Goal: Task Accomplishment & Management: Complete application form

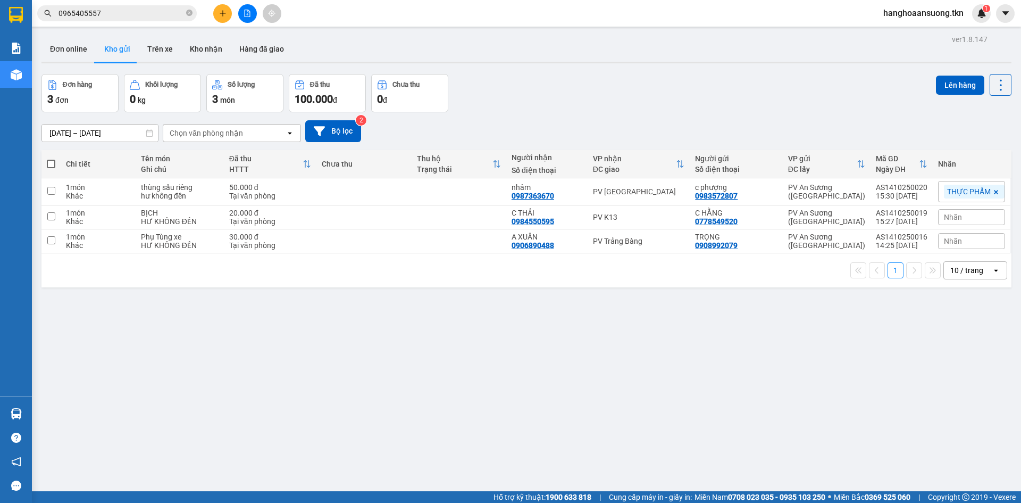
click at [111, 13] on input "0965405557" at bounding box center [122, 13] width 126 height 12
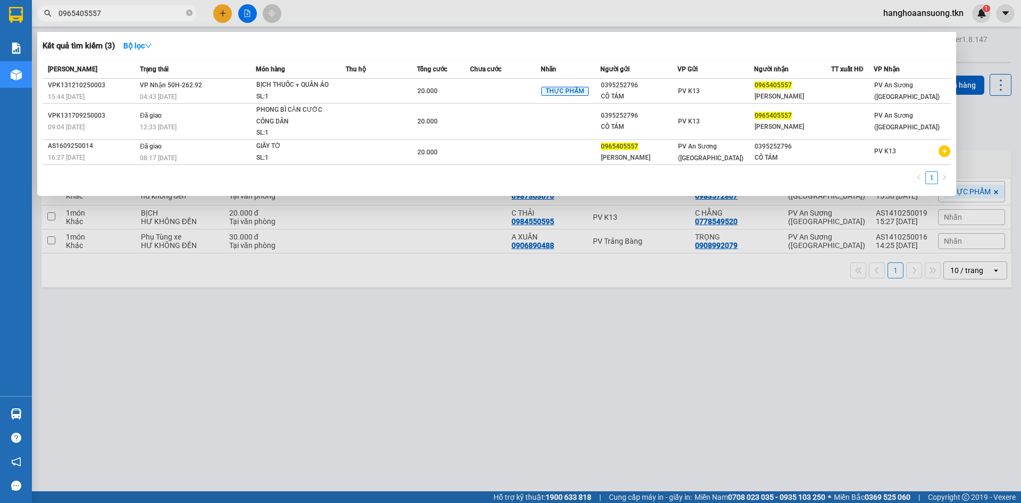
click at [111, 13] on input "0965405557" at bounding box center [122, 13] width 126 height 12
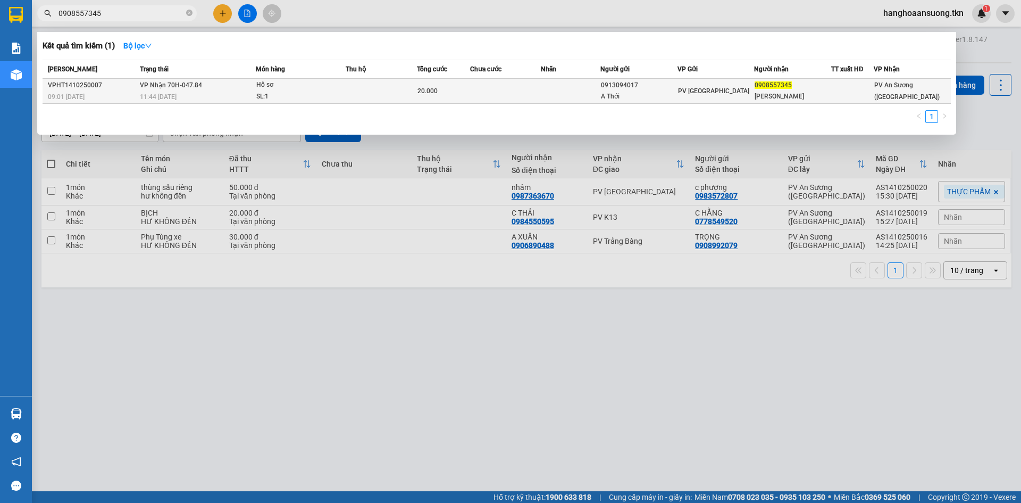
type input "0908557345"
click at [256, 86] on div "Hồ sơ" at bounding box center [296, 85] width 80 height 12
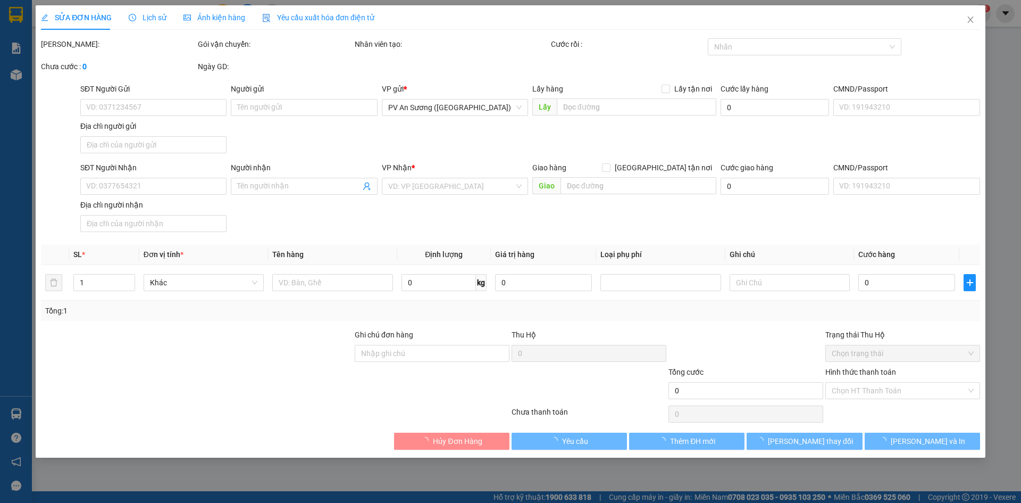
type input "0913094017"
type input "A Thới"
type input "0908557345"
type input "[PERSON_NAME]"
type input "20.000"
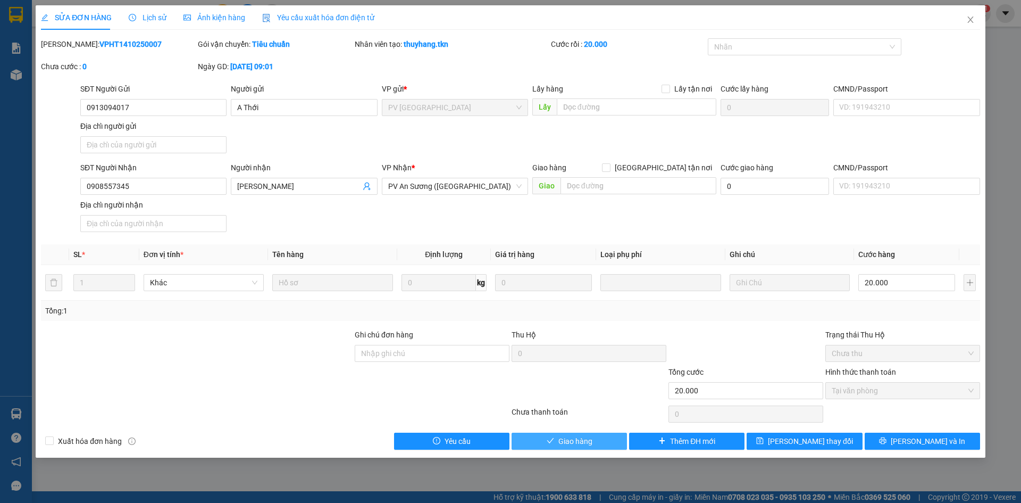
click at [534, 446] on button "Giao hàng" at bounding box center [569, 441] width 115 height 17
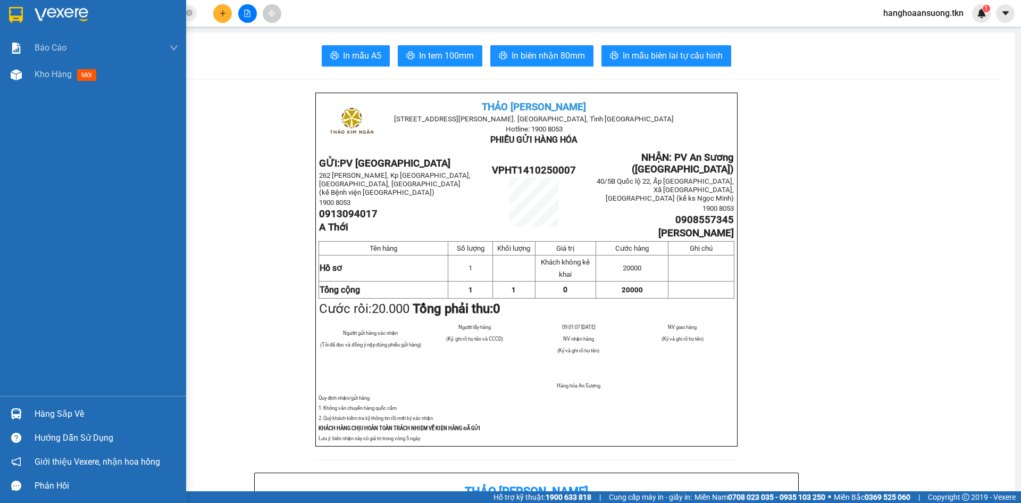
click at [19, 10] on img at bounding box center [16, 15] width 14 height 16
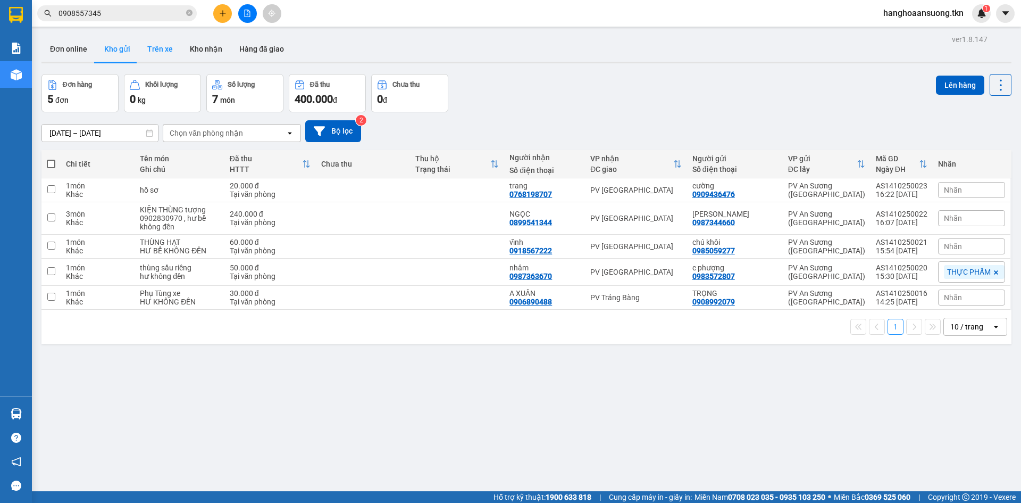
click at [169, 54] on button "Trên xe" at bounding box center [160, 49] width 43 height 26
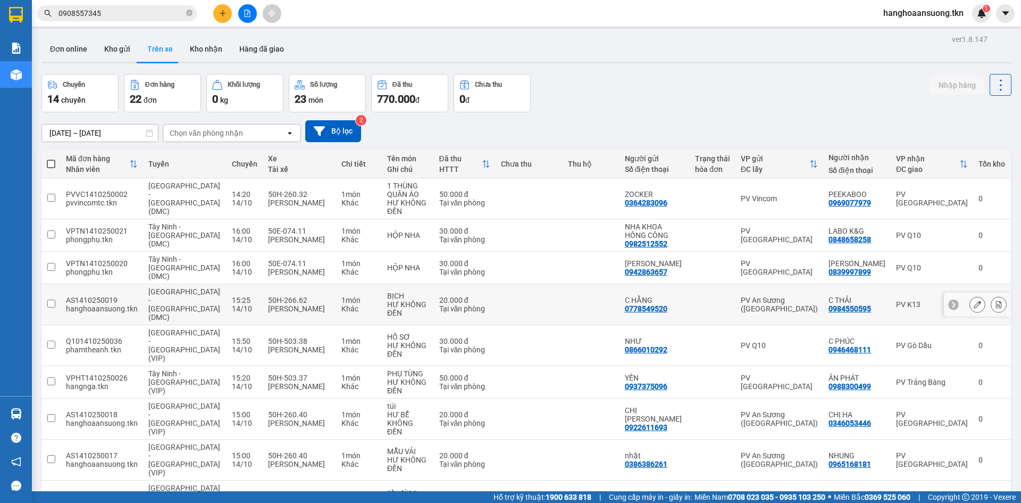
click at [995, 301] on icon at bounding box center [998, 304] width 7 height 7
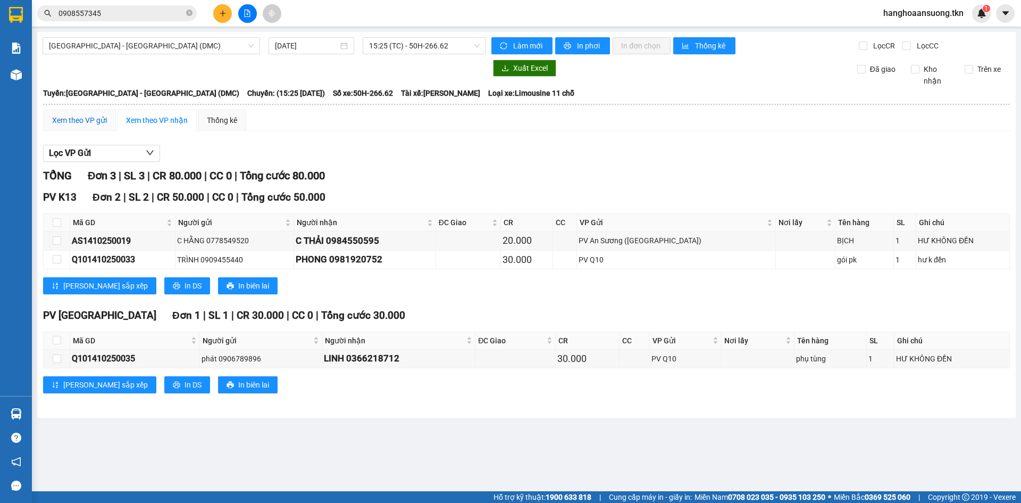
click at [77, 118] on div "Xem theo VP gửi" at bounding box center [79, 120] width 55 height 12
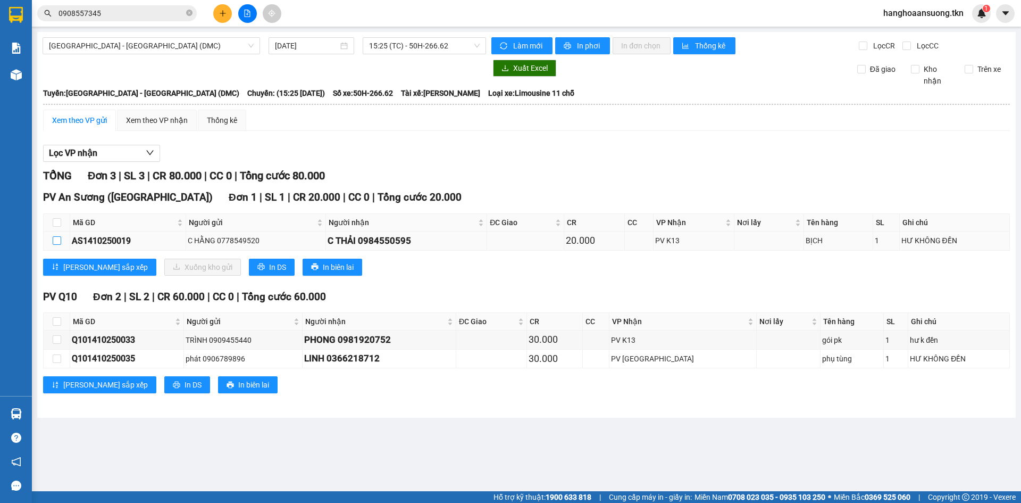
click at [57, 244] on input "checkbox" at bounding box center [57, 240] width 9 height 9
checkbox input "true"
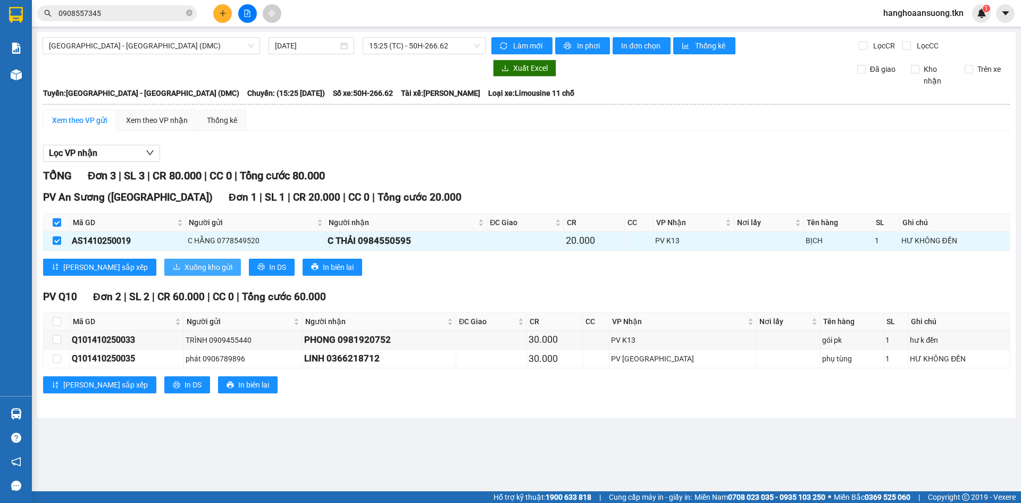
click at [185, 268] on span "Xuống kho gửi" at bounding box center [209, 267] width 48 height 12
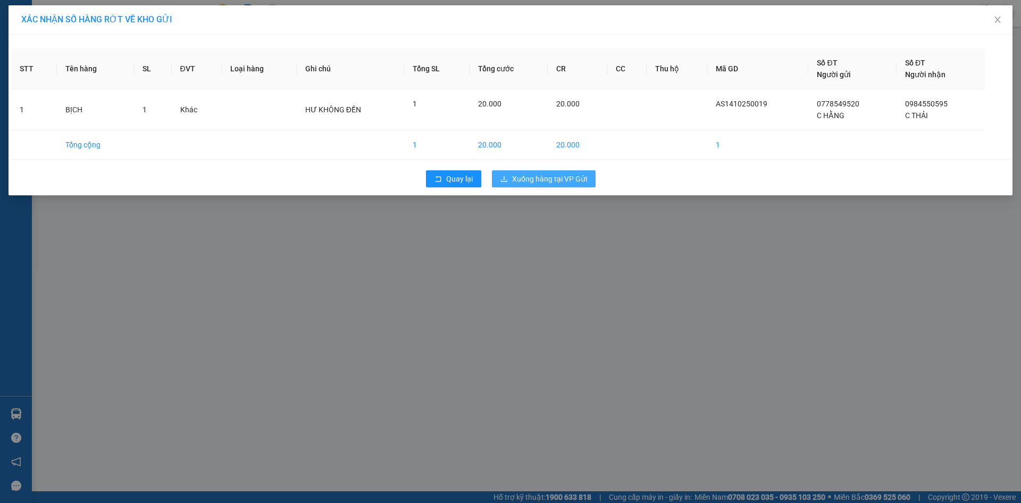
click at [583, 177] on span "Xuống hàng tại VP Gửi" at bounding box center [549, 179] width 75 height 12
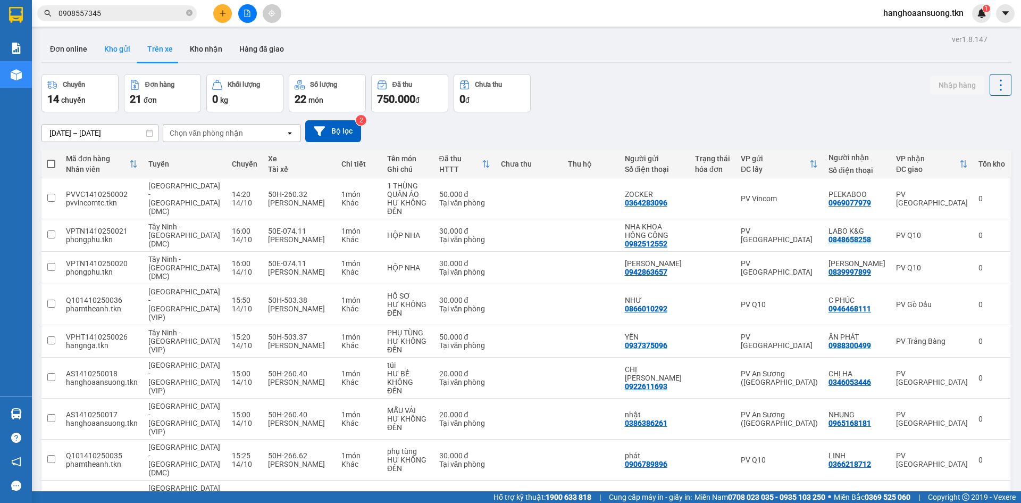
click at [129, 42] on button "Kho gửi" at bounding box center [117, 49] width 43 height 26
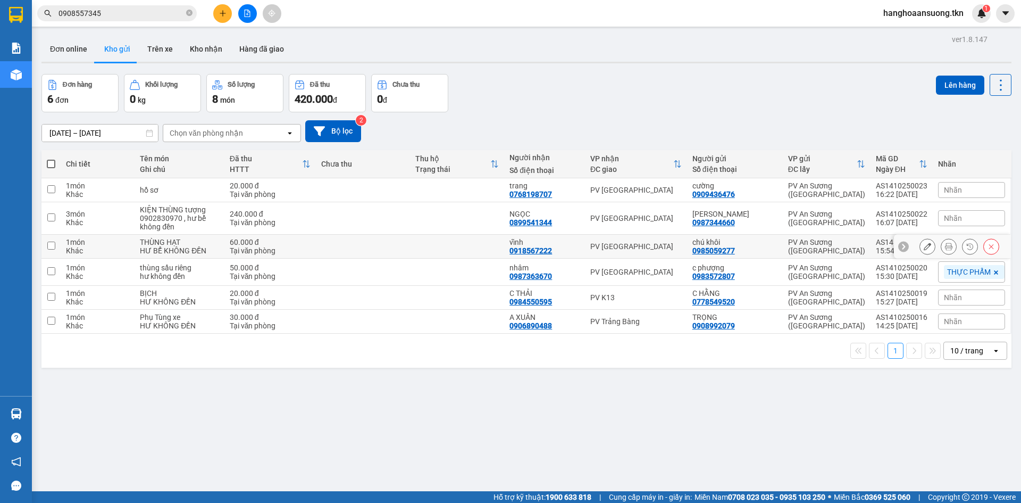
click at [317, 248] on td "60.000 đ Tại văn phòng" at bounding box center [271, 247] width 92 height 24
checkbox input "true"
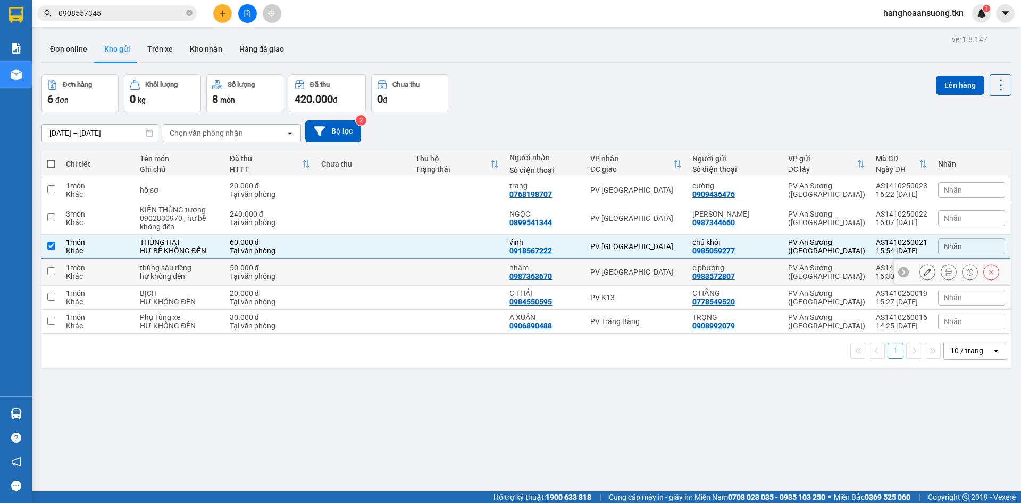
click at [317, 274] on td "50.000 đ Tại văn phòng" at bounding box center [271, 272] width 92 height 27
checkbox input "true"
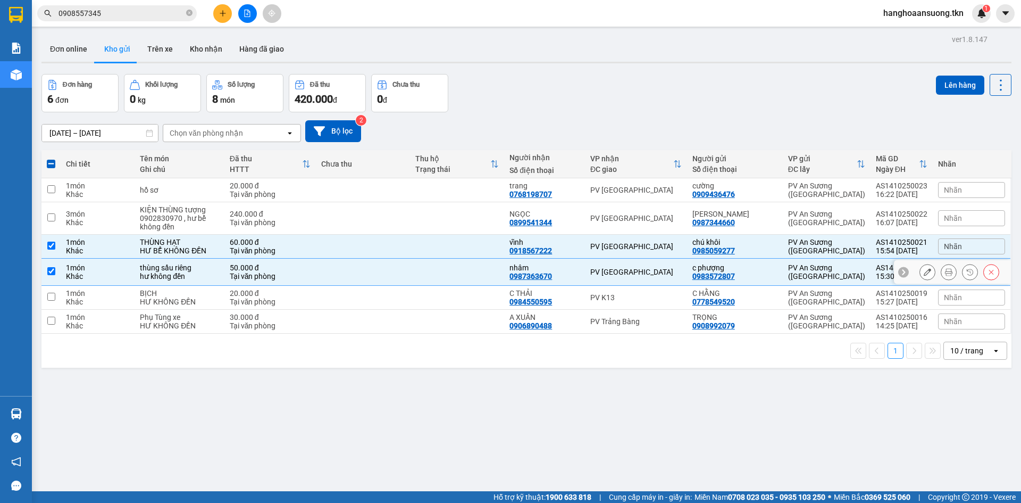
click at [312, 306] on td "20.000 đ Tại văn phòng" at bounding box center [271, 298] width 92 height 24
checkbox input "true"
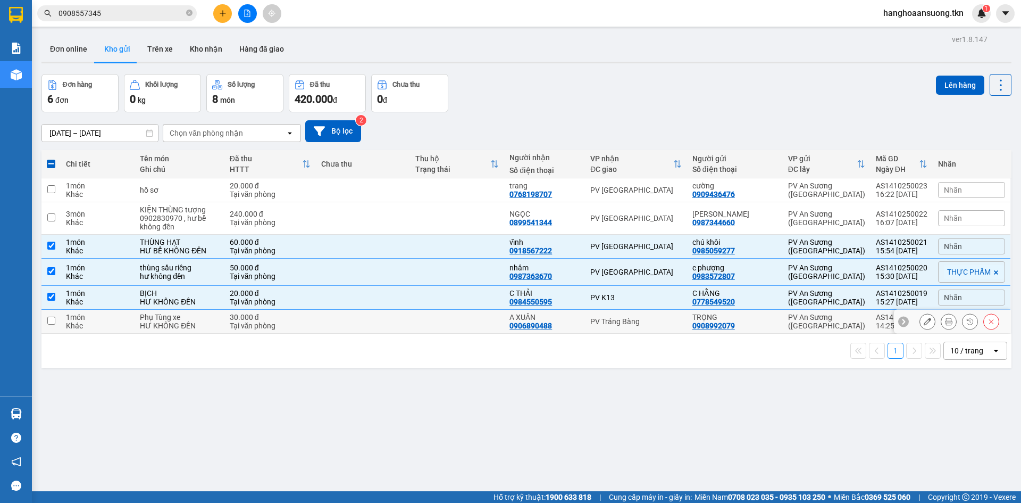
click at [311, 325] on div "Tại văn phòng" at bounding box center [270, 325] width 81 height 9
checkbox input "true"
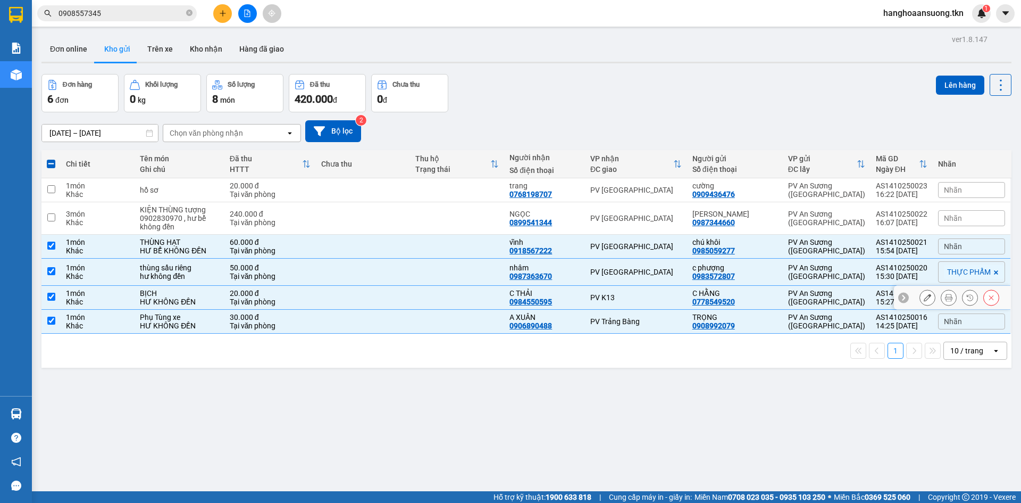
click at [679, 304] on td "PV K13" at bounding box center [636, 298] width 102 height 24
checkbox input "false"
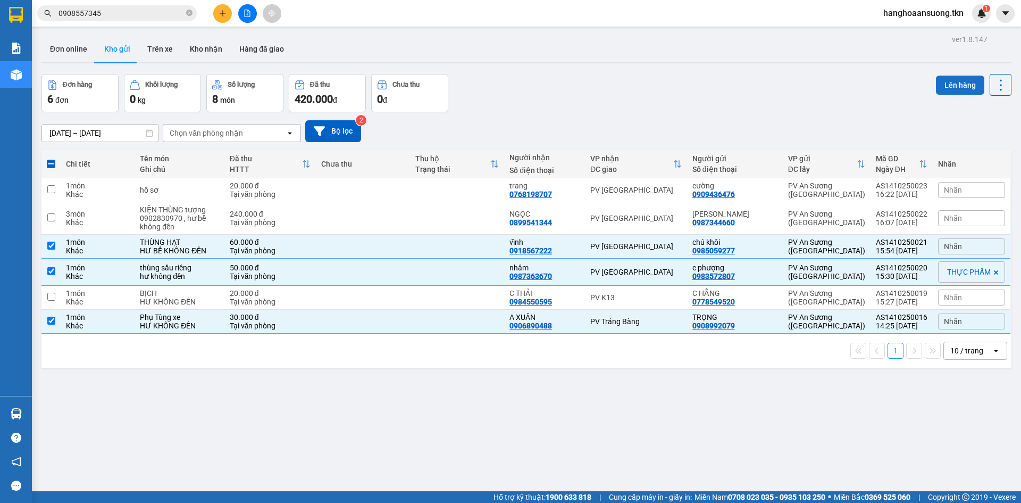
click at [947, 82] on button "Lên hàng" at bounding box center [960, 85] width 48 height 19
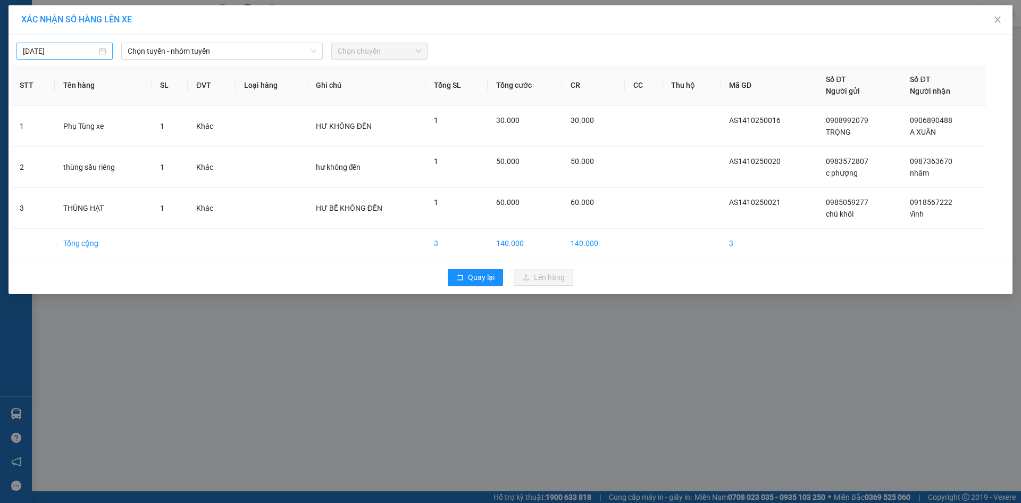
click at [99, 48] on div "[DATE]" at bounding box center [65, 51] width 84 height 12
type input "[DATE]"
click at [197, 45] on span "Chọn tuyến - nhóm tuyến" at bounding box center [222, 51] width 189 height 16
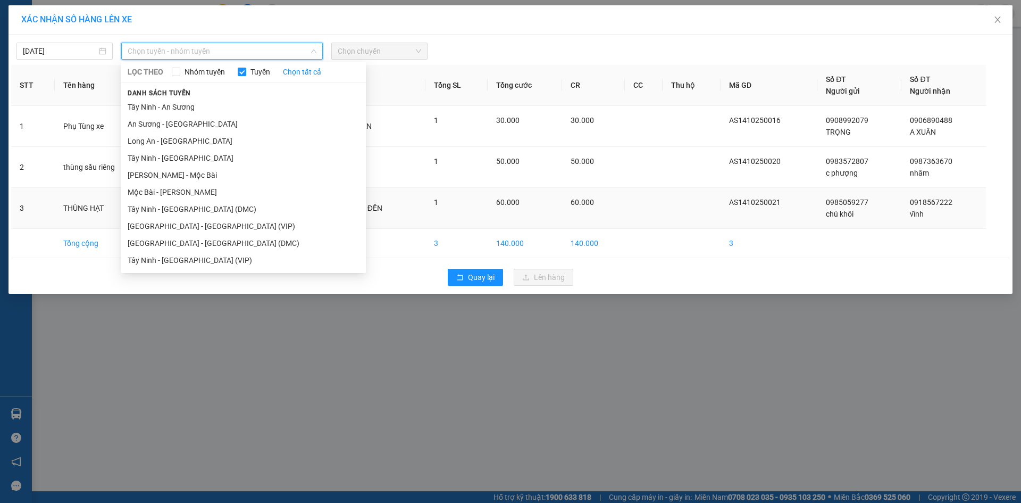
click at [206, 229] on li "[GEOGRAPHIC_DATA] - [GEOGRAPHIC_DATA] (VIP)" at bounding box center [243, 226] width 245 height 17
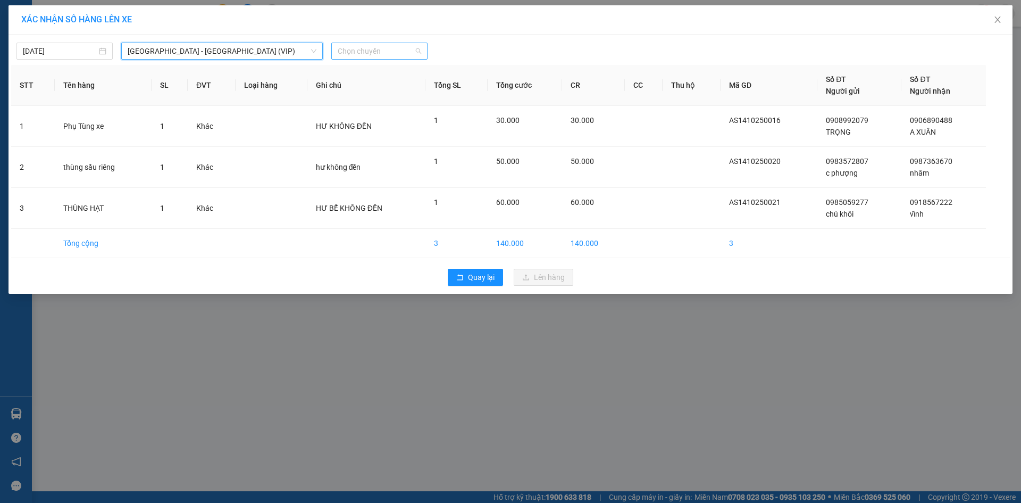
click at [369, 51] on span "Chọn chuyến" at bounding box center [380, 51] width 84 height 16
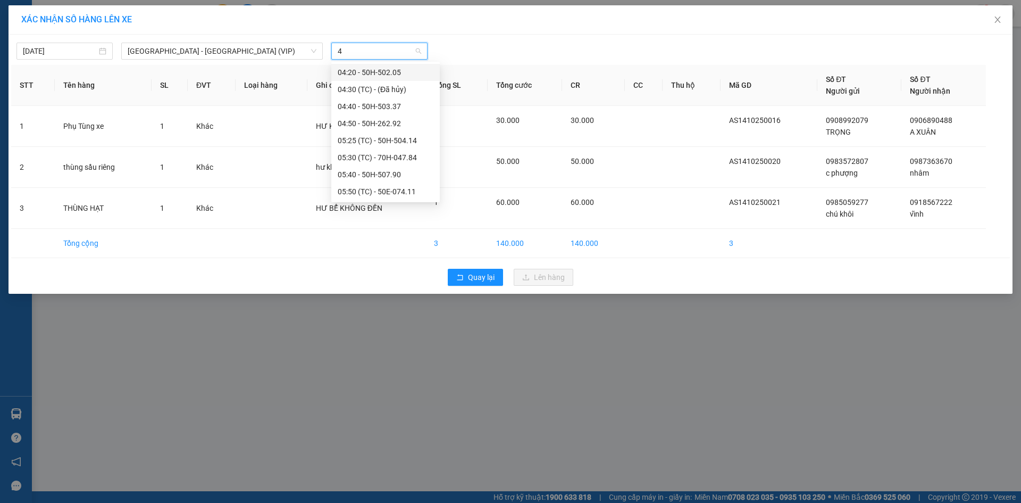
type input "47"
click at [401, 178] on div "15:35 (TC) - 70H-047.09" at bounding box center [379, 175] width 83 height 12
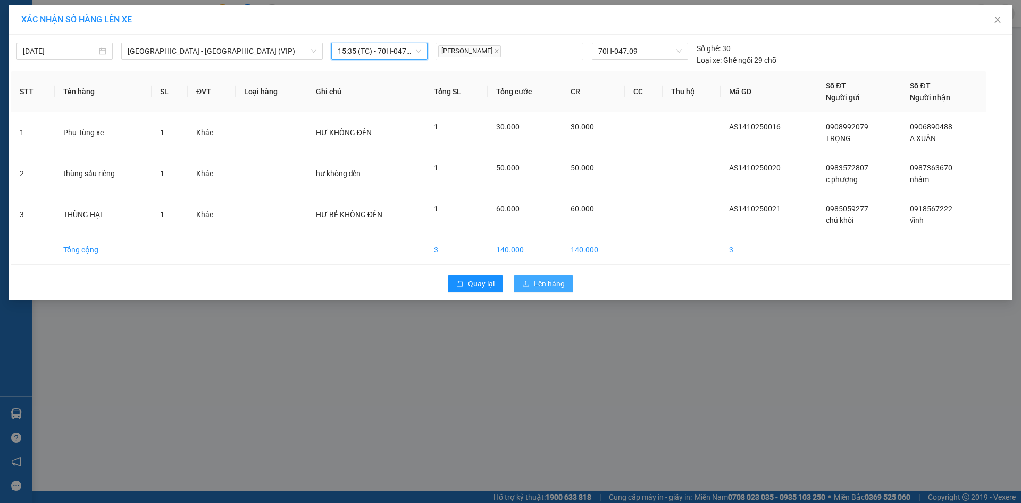
click at [546, 279] on span "Lên hàng" at bounding box center [549, 284] width 31 height 12
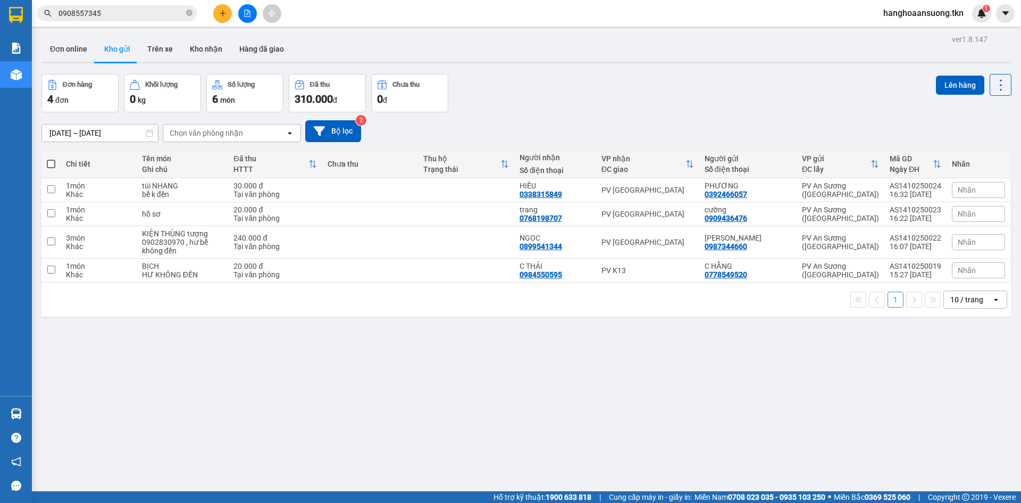
click at [216, 10] on button at bounding box center [222, 13] width 19 height 19
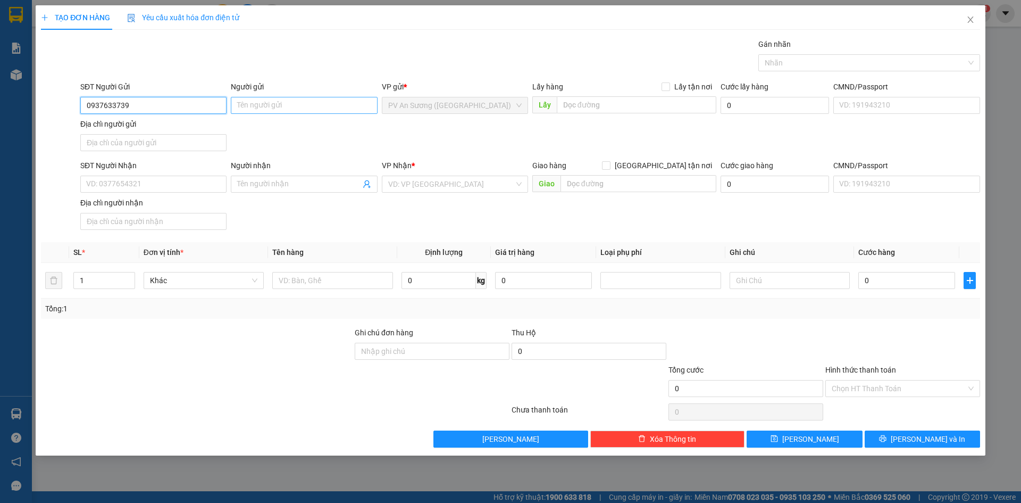
type input "0937633739"
click at [245, 109] on input "Người gửi" at bounding box center [304, 105] width 146 height 17
type input "THANH MK"
click at [160, 177] on input "SĐT Người Nhận" at bounding box center [153, 184] width 146 height 17
type input "0393867453"
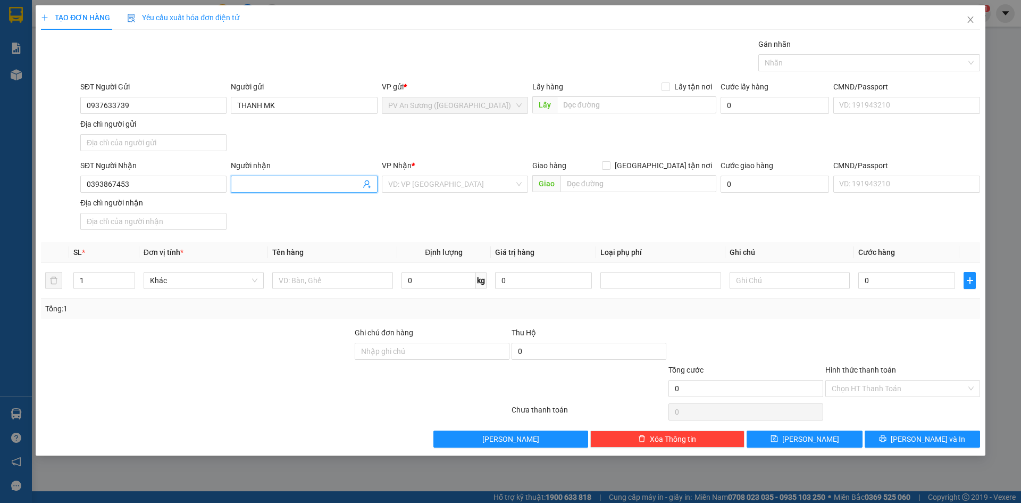
click at [250, 177] on span at bounding box center [304, 184] width 146 height 17
type input "[PERSON_NAME]"
click at [406, 188] on input "search" at bounding box center [451, 184] width 126 height 16
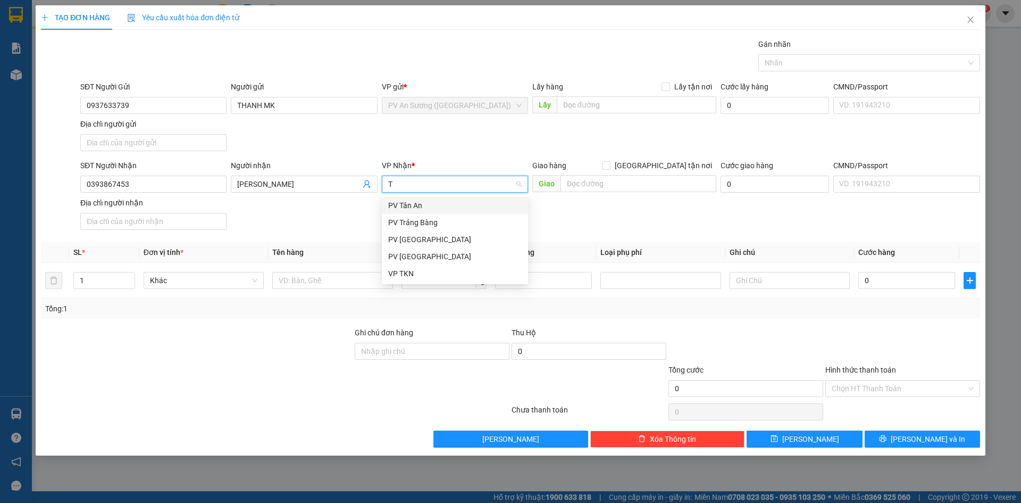
type input "TN"
click at [418, 203] on div "PV [GEOGRAPHIC_DATA]" at bounding box center [455, 206] width 134 height 12
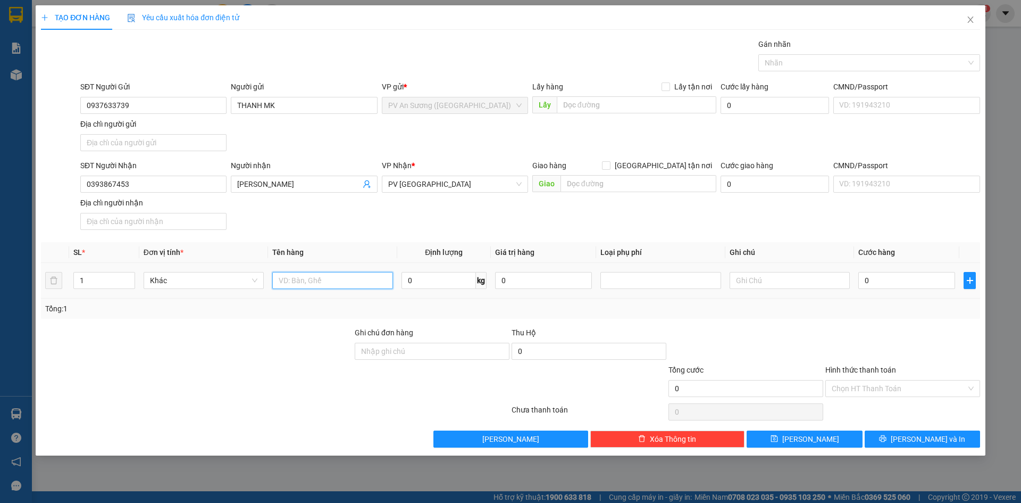
click at [312, 277] on input "text" at bounding box center [332, 280] width 120 height 17
type input "QUẦN ÁO"
click at [881, 278] on input "0" at bounding box center [907, 280] width 97 height 17
type input "3"
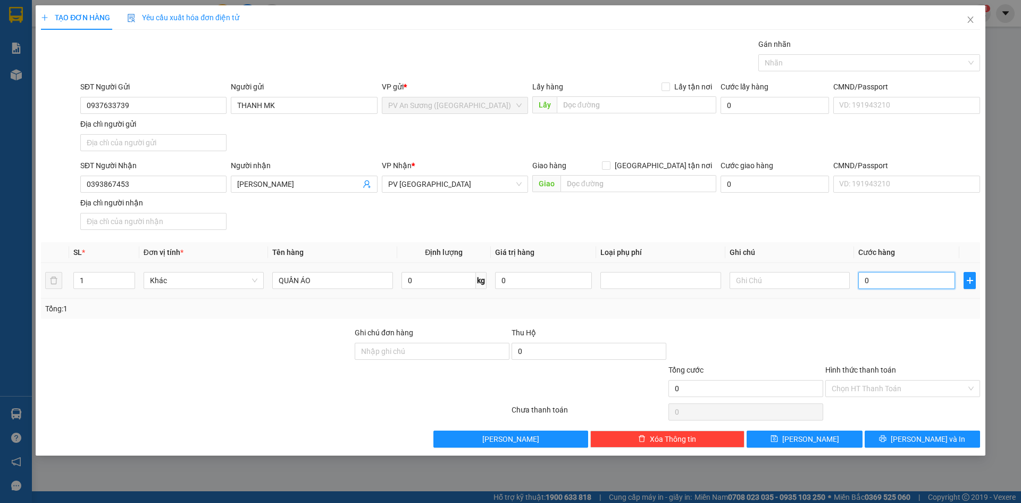
type input "3"
type input "30"
type input "30.000"
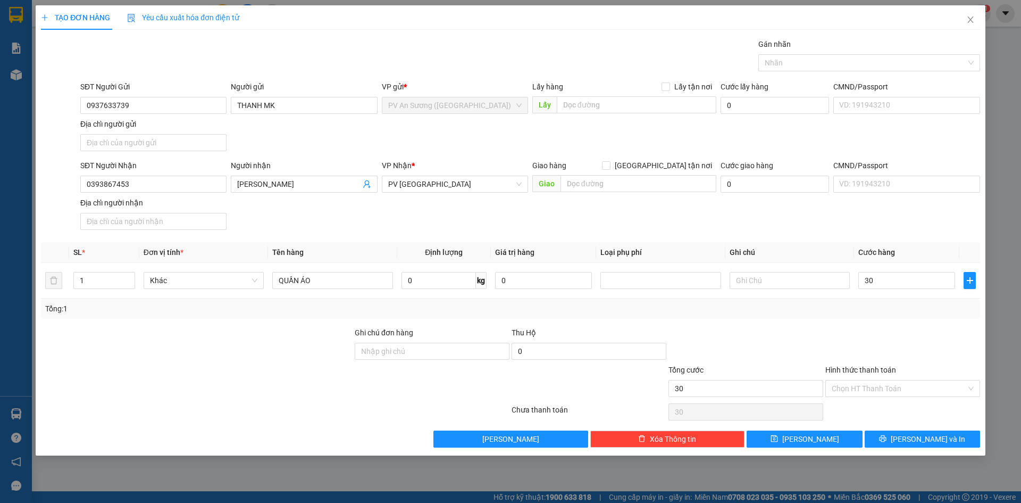
type input "30.000"
click at [873, 315] on div "Tổng: 1" at bounding box center [511, 308] width 940 height 20
click at [873, 392] on input "Hình thức thanh toán" at bounding box center [899, 388] width 135 height 16
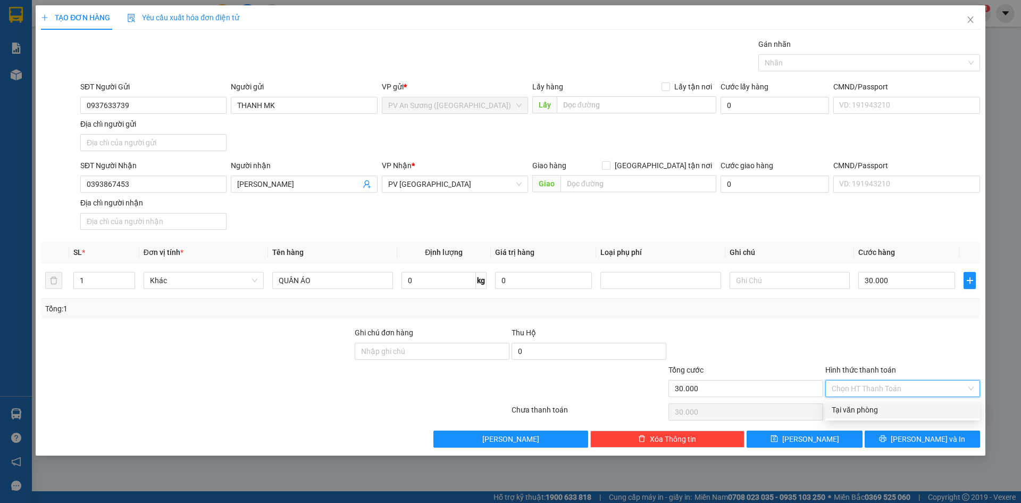
click at [859, 412] on div "Tại văn phòng" at bounding box center [903, 410] width 142 height 12
type input "0"
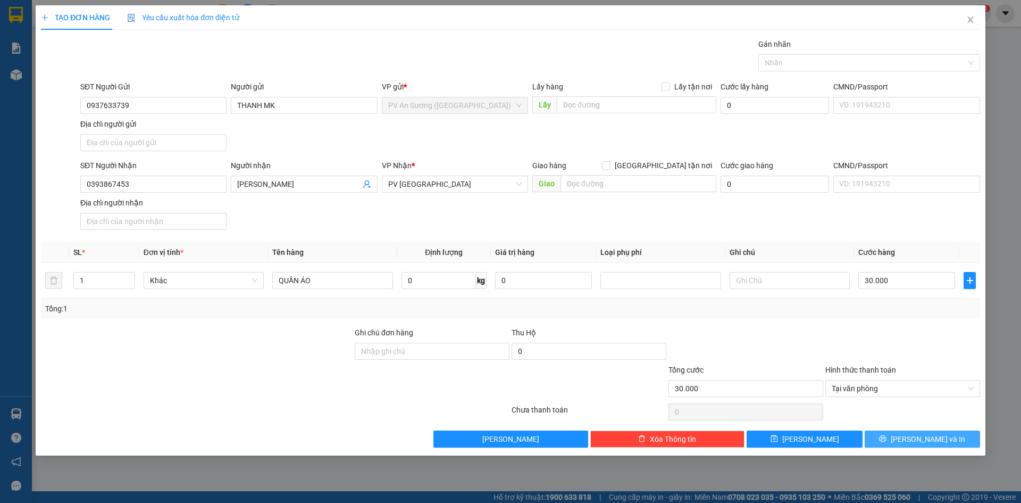
click at [891, 441] on button "[PERSON_NAME] và In" at bounding box center [922, 438] width 115 height 17
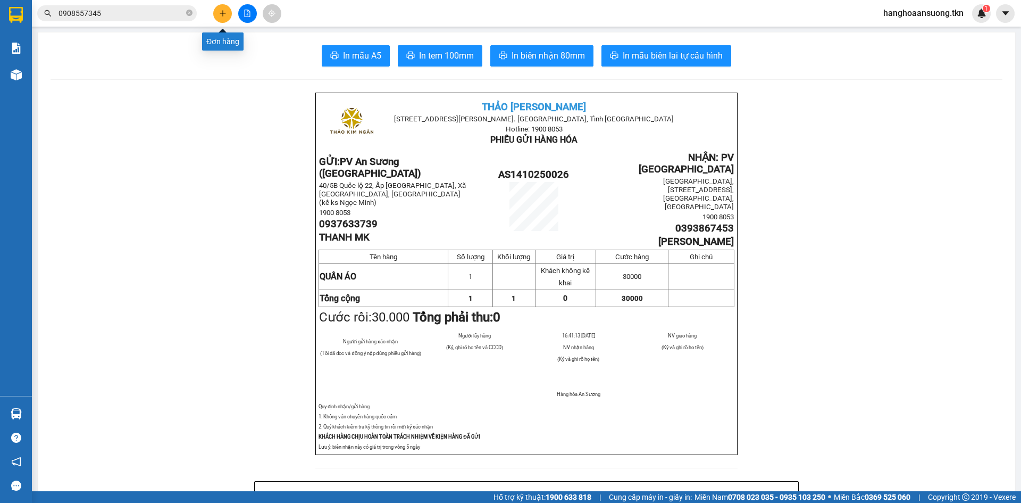
click at [226, 13] on icon "plus" at bounding box center [222, 13] width 7 height 7
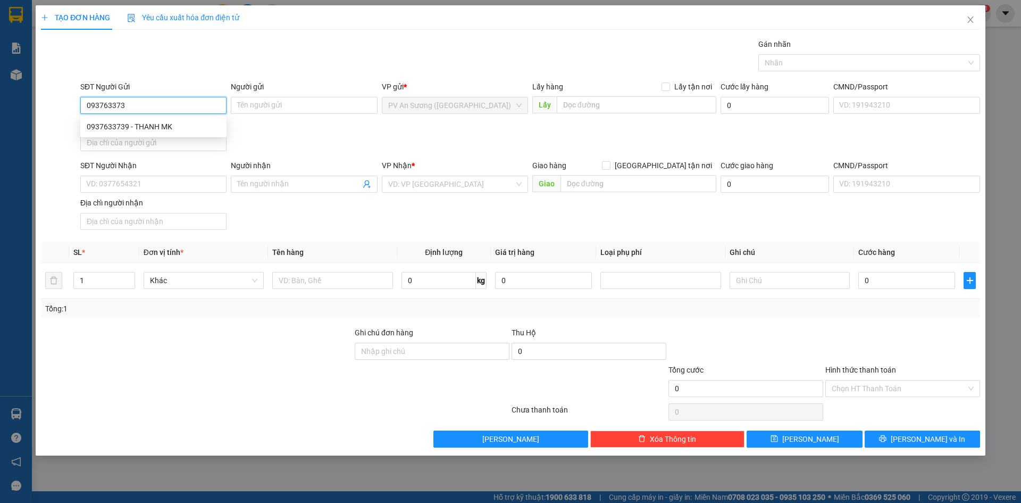
type input "0937633739"
click at [165, 132] on div "0937633739 - THANH MK" at bounding box center [153, 126] width 146 height 17
type input "THANH MK"
type input "0393867453"
type input "[PERSON_NAME]"
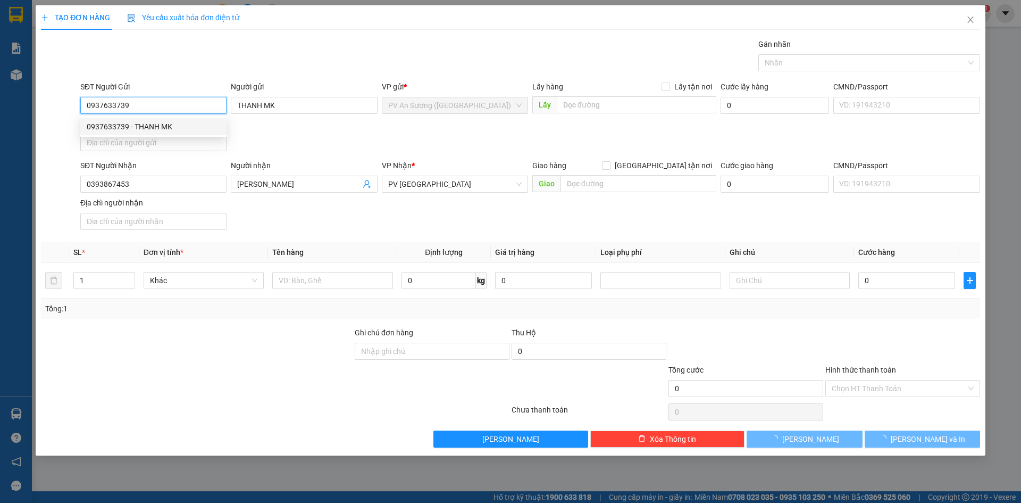
type input "30.000"
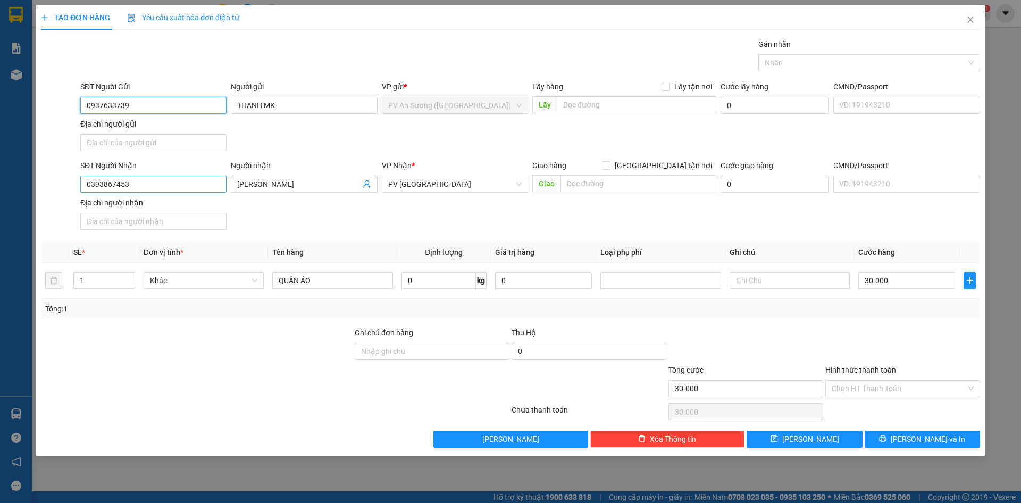
type input "0937633739"
click at [135, 184] on input "0393867453" at bounding box center [153, 184] width 146 height 17
type input "0919889204"
click at [264, 185] on input "[PERSON_NAME]" at bounding box center [298, 184] width 123 height 12
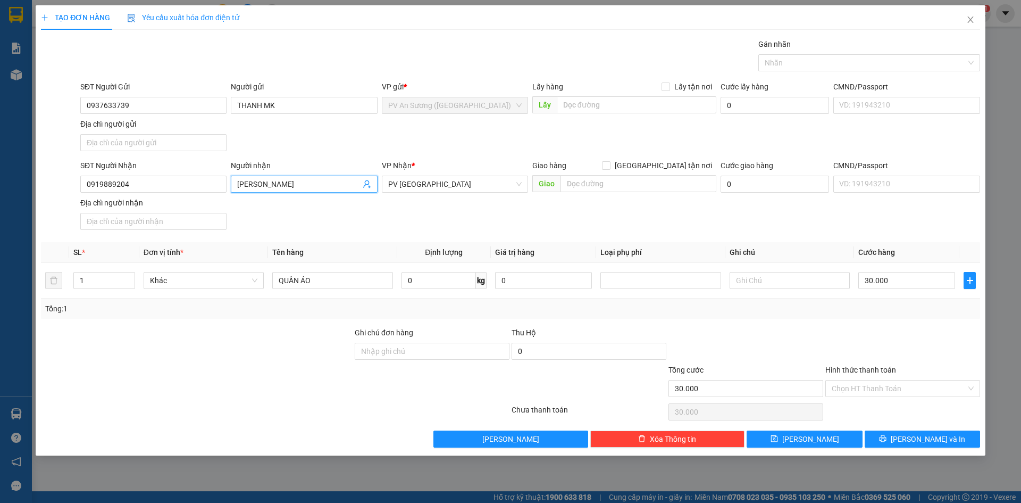
click at [264, 185] on input "[PERSON_NAME]" at bounding box center [298, 184] width 123 height 12
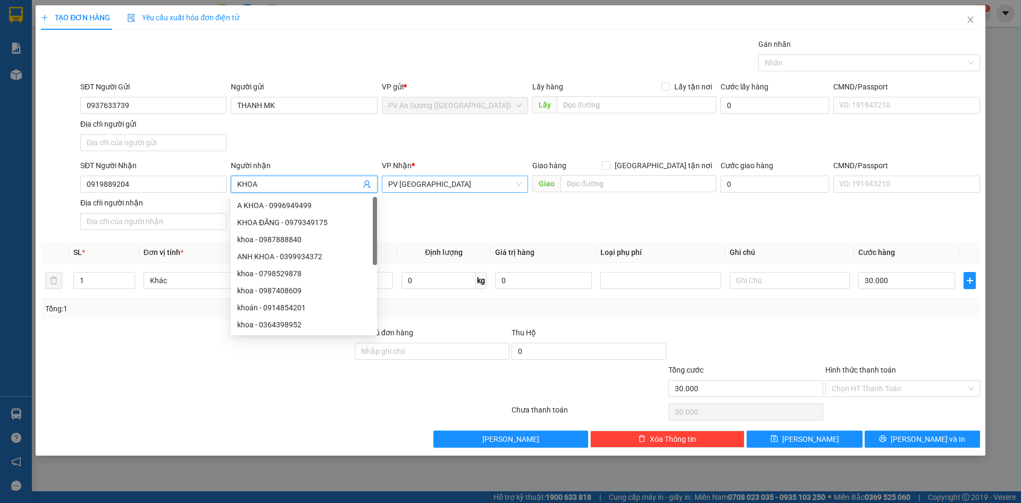
click at [418, 181] on span "PV [GEOGRAPHIC_DATA]" at bounding box center [455, 184] width 134 height 16
type input "KHOA"
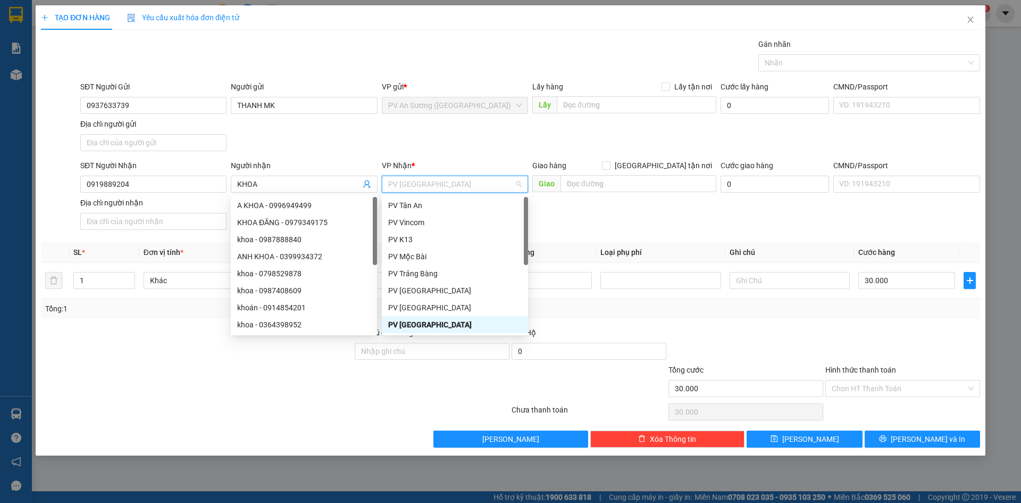
click at [418, 181] on span "PV [GEOGRAPHIC_DATA]" at bounding box center [455, 184] width 134 height 16
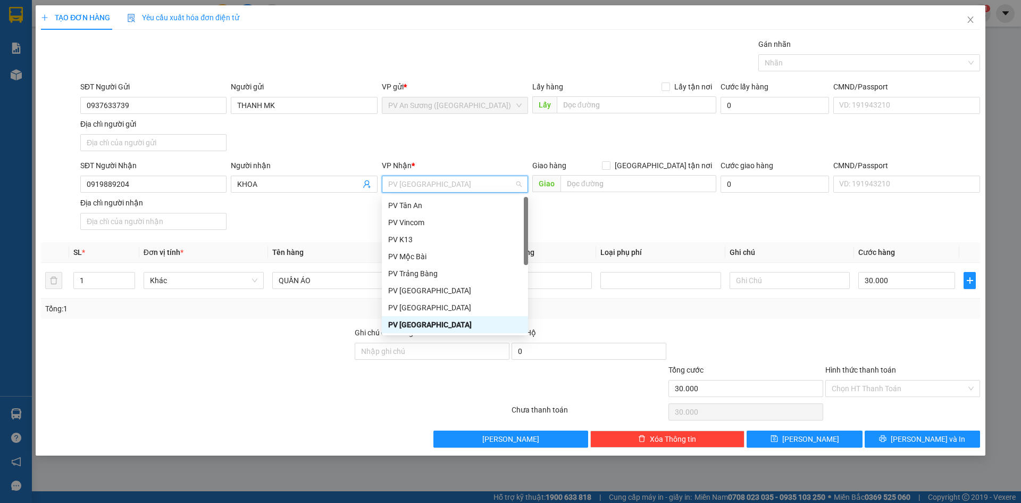
type input "G"
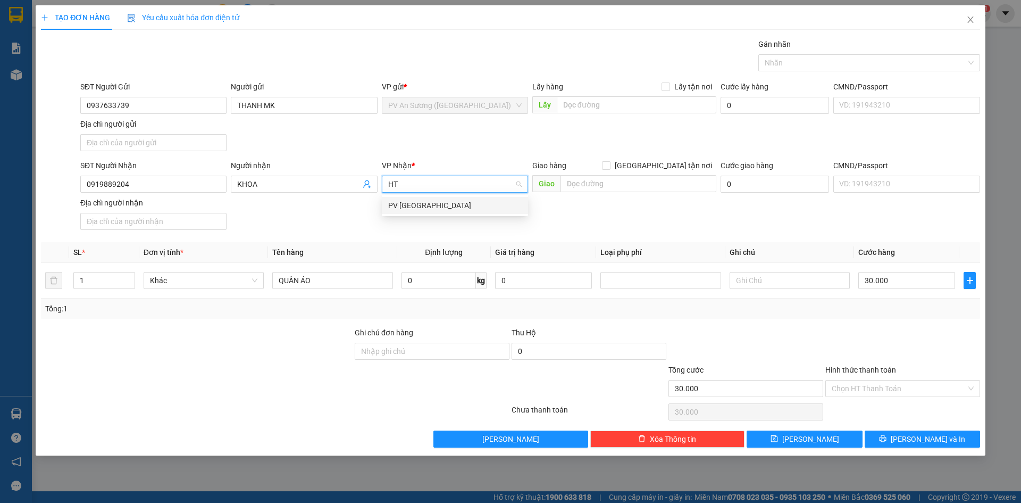
type input "HT"
click at [445, 147] on div "SĐT Người Gửi 0937633739 Người gửi THANH MK VP gửi * PV An Sương ([GEOGRAPHIC_D…" at bounding box center [530, 118] width 904 height 74
click at [442, 181] on span "PV [GEOGRAPHIC_DATA]" at bounding box center [455, 184] width 134 height 16
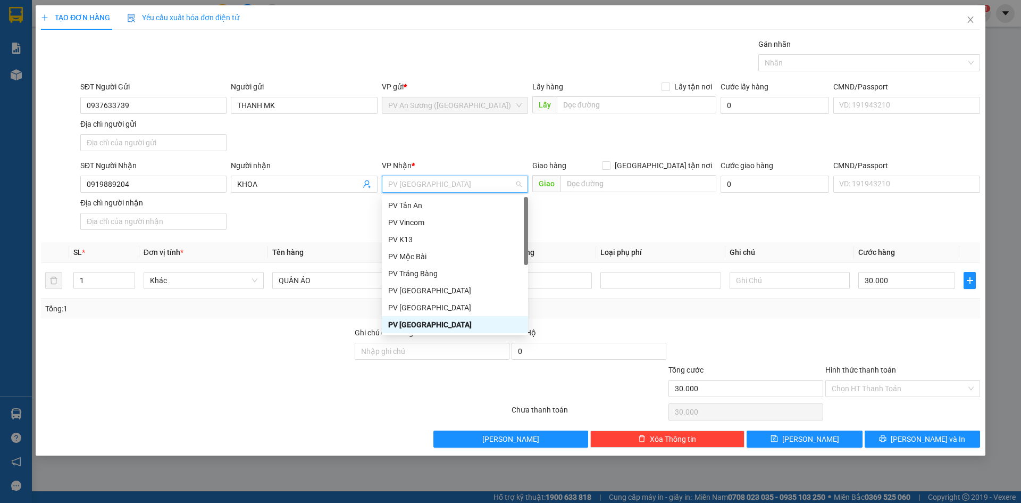
click at [442, 181] on span "PV [GEOGRAPHIC_DATA]" at bounding box center [455, 184] width 134 height 16
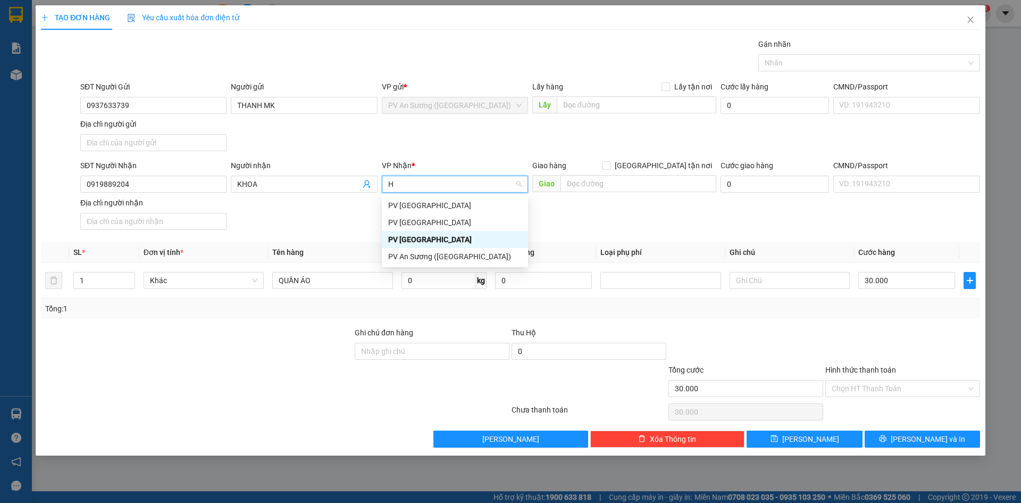
type input "HT"
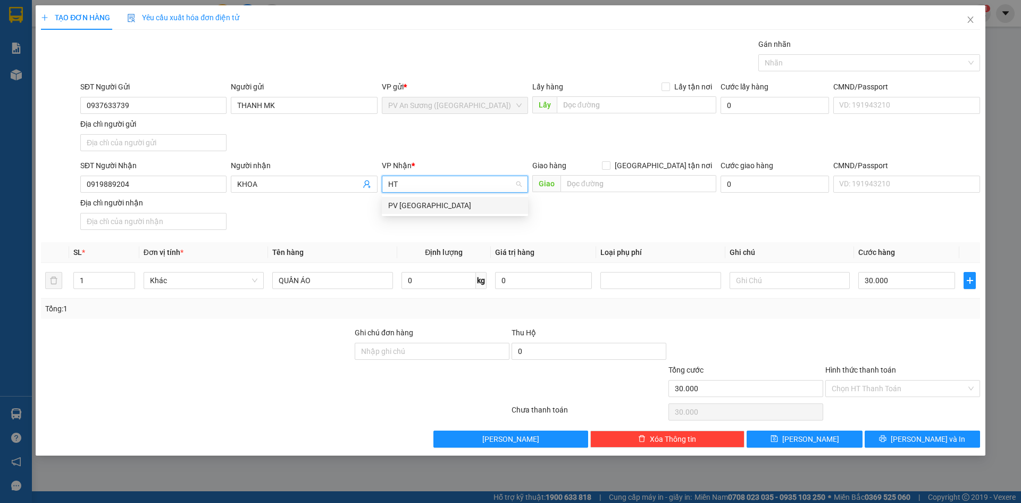
click at [437, 204] on div "PV [GEOGRAPHIC_DATA]" at bounding box center [455, 206] width 134 height 12
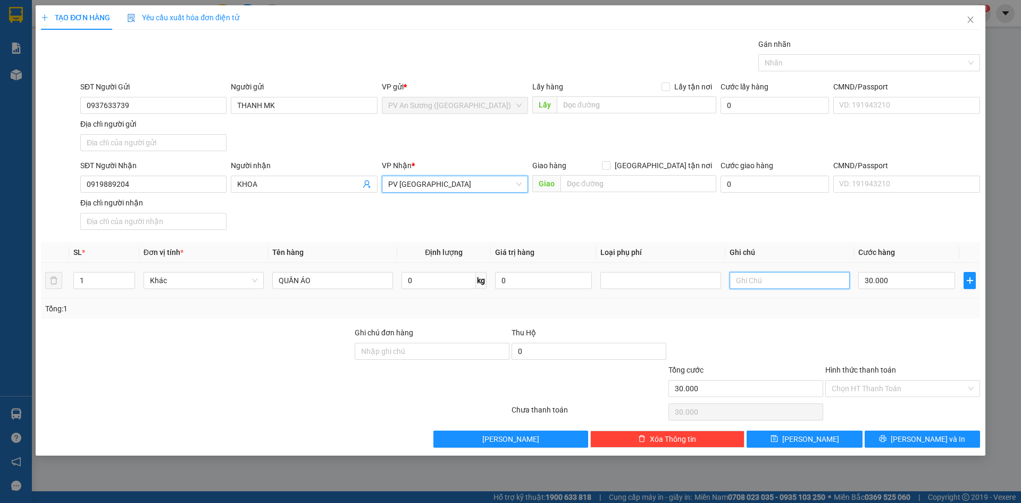
click at [766, 284] on input "text" at bounding box center [790, 280] width 120 height 17
type input "HƯ KHÔNG ĐỀN"
click at [882, 383] on input "Hình thức thanh toán" at bounding box center [899, 388] width 135 height 16
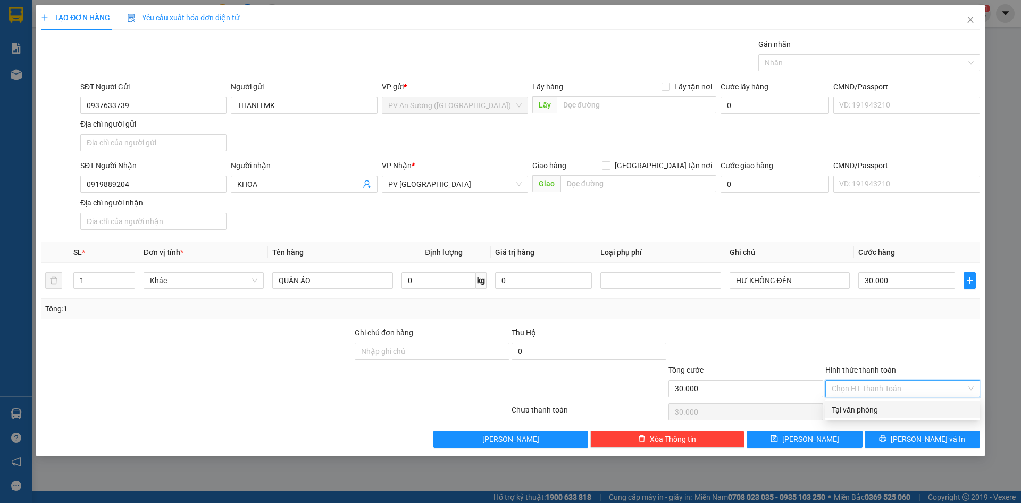
click at [879, 407] on div "Tại văn phòng" at bounding box center [903, 410] width 142 height 12
type input "0"
click at [911, 437] on button "[PERSON_NAME] và In" at bounding box center [922, 438] width 115 height 17
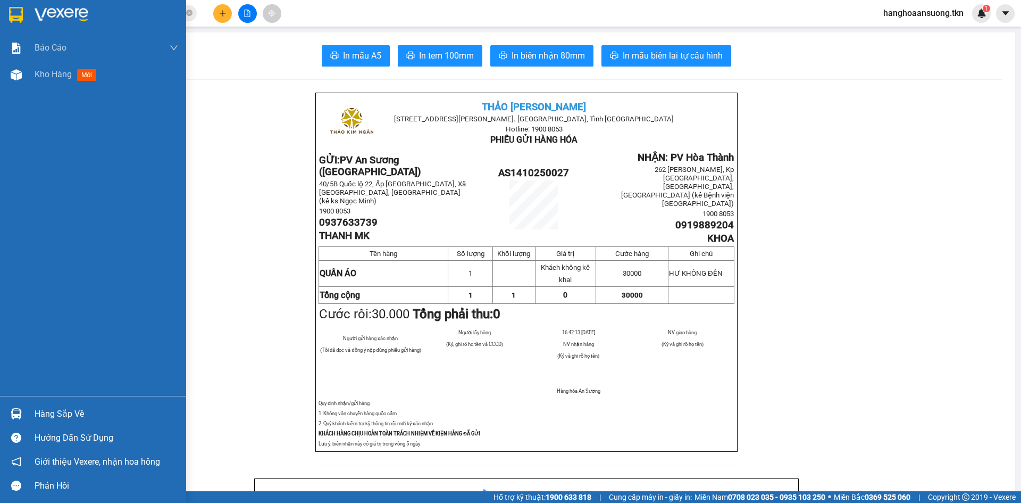
click at [17, 408] on div at bounding box center [16, 413] width 19 height 19
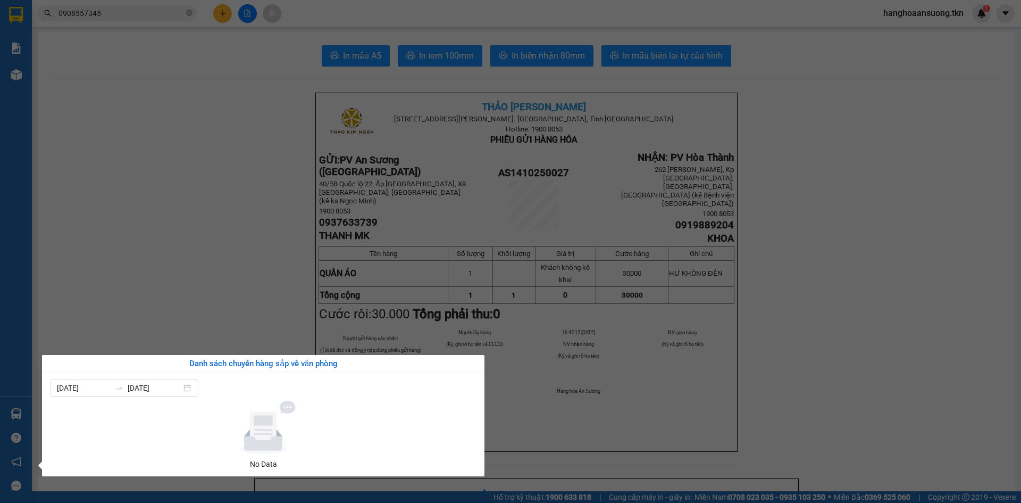
click at [217, 294] on section "Kết quả tìm kiếm ( 1 ) Bộ lọc Mã ĐH Trạng thái Món hàng Thu hộ Tổng cước Chưa c…" at bounding box center [510, 251] width 1021 height 503
